Goal: Task Accomplishment & Management: Manage account settings

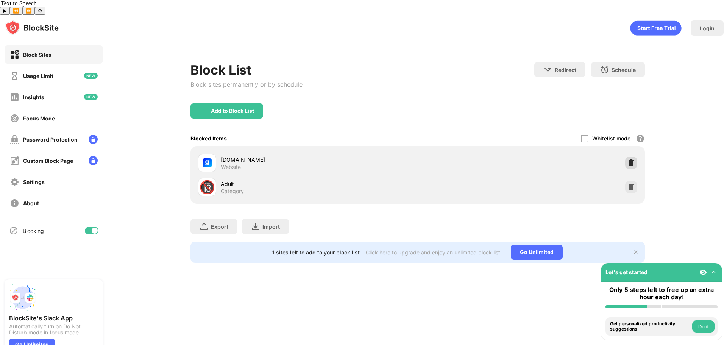
click at [631, 159] on img at bounding box center [632, 163] width 8 height 8
